Goal: Obtain resource: Obtain resource

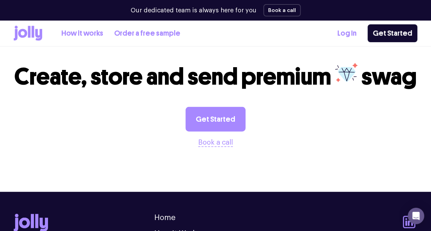
scroll to position [789, 0]
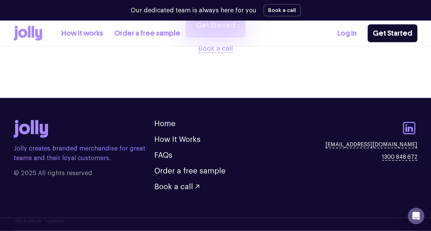
click at [85, 32] on link "How it works" at bounding box center [82, 33] width 42 height 11
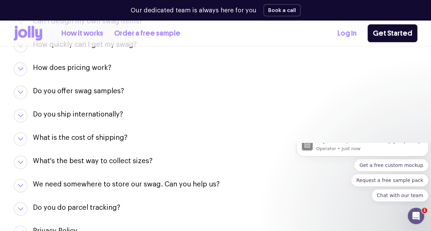
scroll to position [785, 0]
click at [98, 86] on h3 "Do you offer swag samples?" at bounding box center [78, 91] width 91 height 10
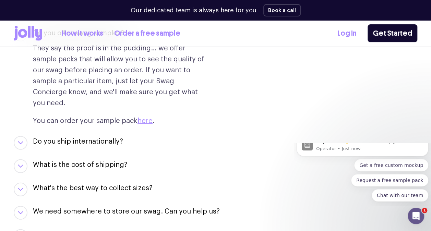
scroll to position [844, 0]
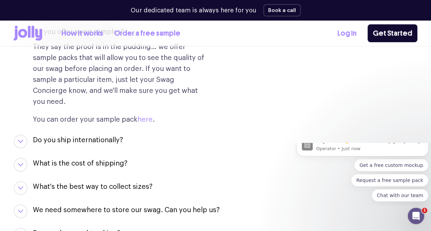
click at [145, 116] on link "here" at bounding box center [145, 119] width 15 height 7
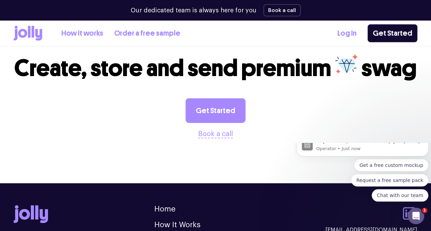
scroll to position [789, 0]
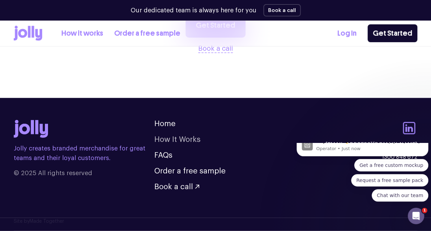
click at [176, 140] on link "How It Works" at bounding box center [177, 140] width 46 height 8
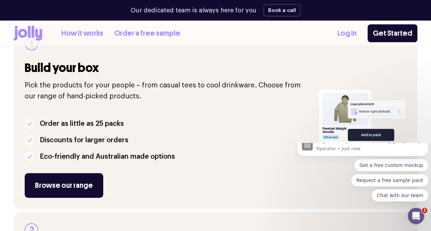
scroll to position [132, 0]
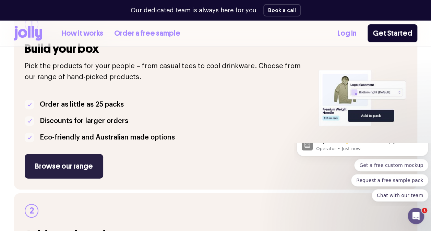
click at [49, 163] on link "Browse our range" at bounding box center [64, 166] width 79 height 25
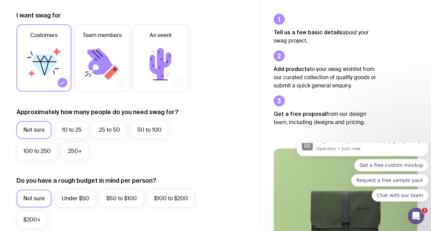
scroll to position [94, 0]
click at [96, 75] on icon at bounding box center [102, 63] width 41 height 41
click at [0, 0] on input "Team members" at bounding box center [0, 0] width 0 height 0
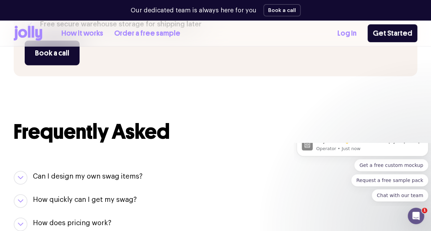
scroll to position [630, 0]
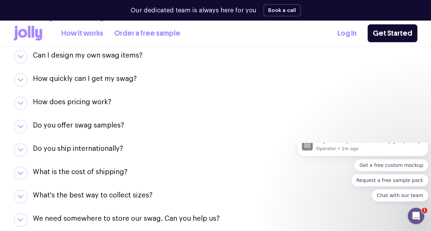
scroll to position [751, 0]
click at [91, 54] on h3 "Can I design my own swag items?" at bounding box center [88, 55] width 110 height 10
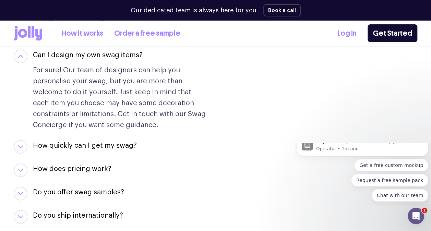
click at [96, 55] on h3 "Can I design my own swag items?" at bounding box center [88, 55] width 110 height 10
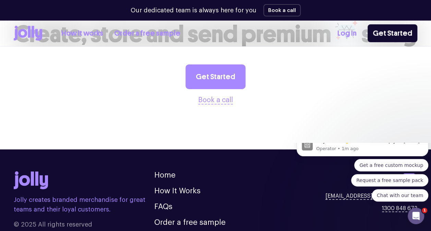
scroll to position [1180, 0]
